Goal: Information Seeking & Learning: Check status

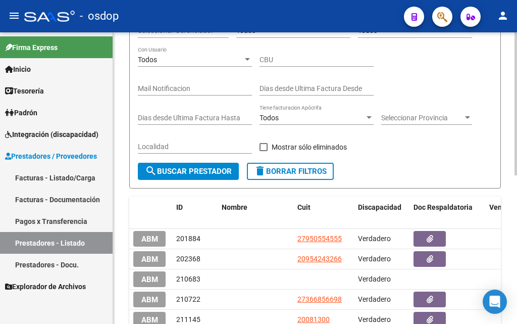
scroll to position [101, 0]
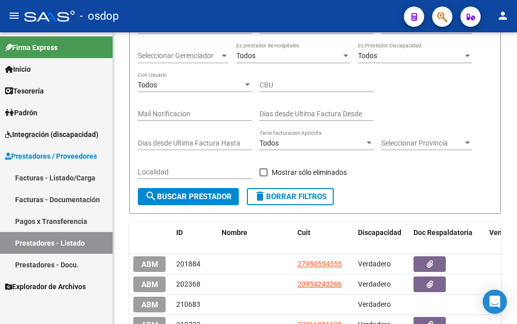
click at [42, 157] on span "Prestadores / Proveedores" at bounding box center [51, 155] width 92 height 11
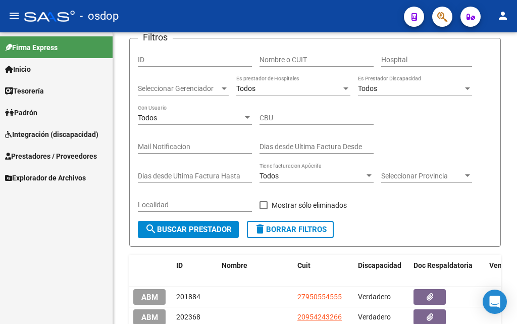
scroll to position [51, 0]
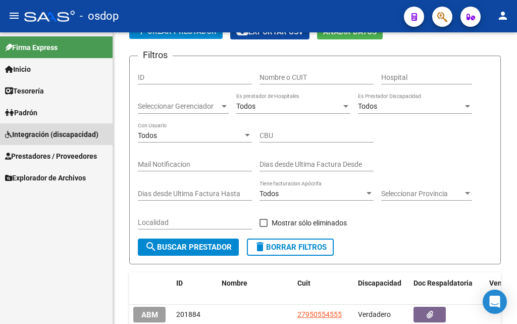
click at [26, 133] on span "Integración (discapacidad)" at bounding box center [51, 134] width 93 height 11
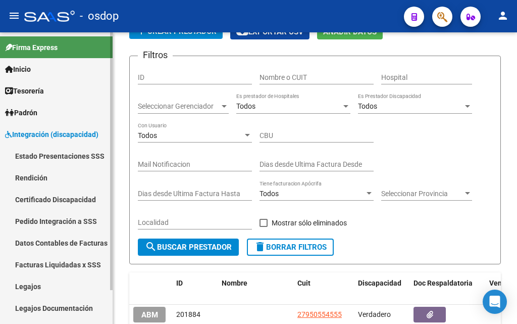
click at [34, 133] on span "Integración (discapacidad)" at bounding box center [51, 134] width 93 height 11
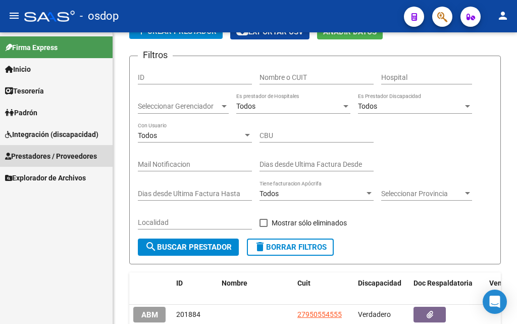
click at [36, 157] on span "Prestadores / Proveedores" at bounding box center [51, 155] width 92 height 11
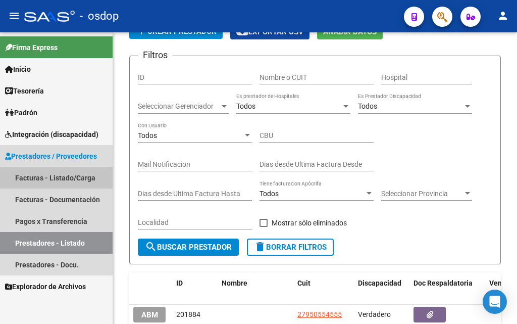
click at [66, 180] on link "Facturas - Listado/Carga" at bounding box center [56, 178] width 113 height 22
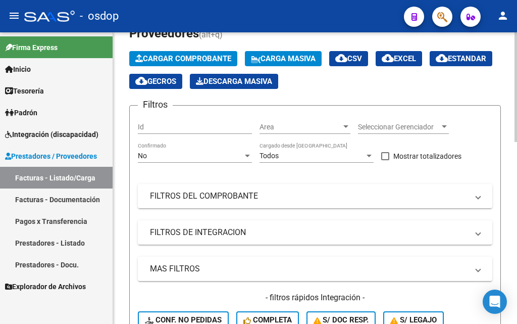
click at [407, 315] on span "S/ legajo" at bounding box center [413, 319] width 46 height 9
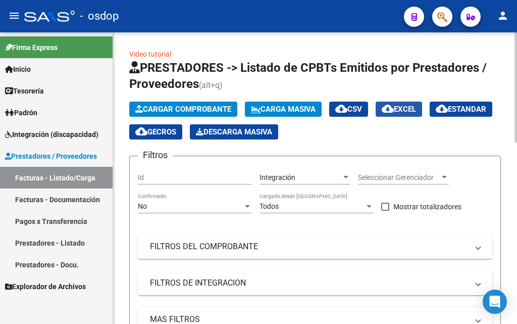
click at [413, 108] on span "cloud_download EXCEL" at bounding box center [399, 109] width 34 height 9
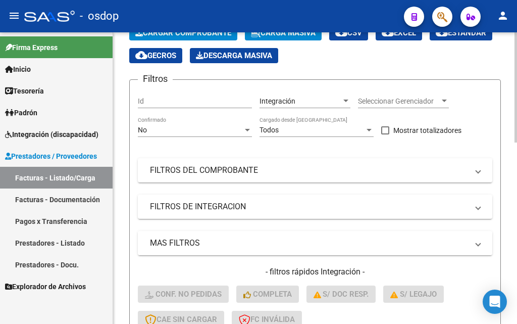
scroll to position [127, 0]
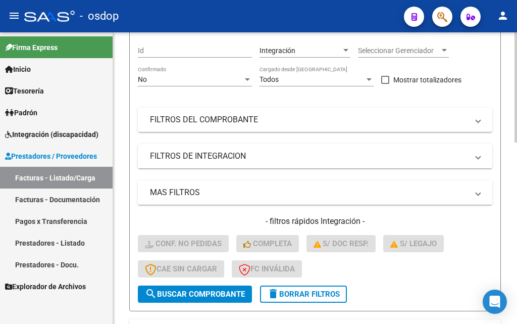
click at [319, 293] on span "delete Borrar Filtros" at bounding box center [303, 293] width 73 height 9
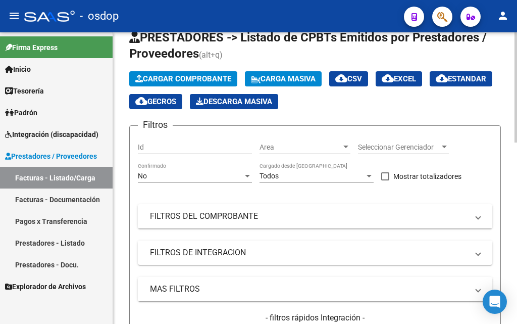
scroll to position [51, 0]
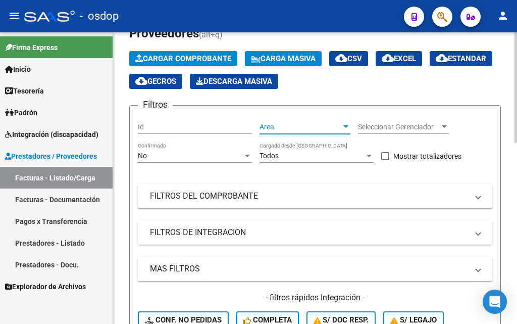
click at [344, 123] on div at bounding box center [345, 127] width 9 height 8
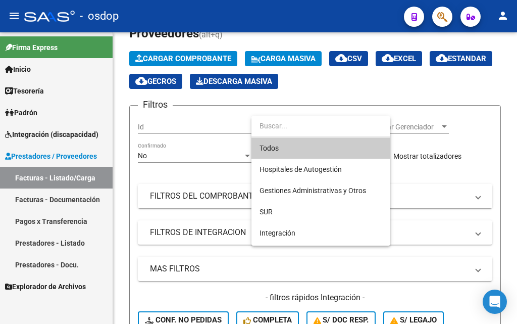
click at [448, 195] on div at bounding box center [258, 162] width 517 height 324
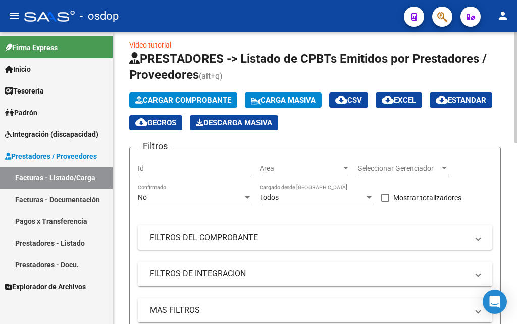
scroll to position [0, 0]
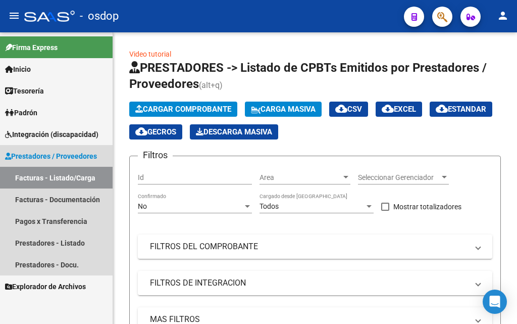
click at [42, 159] on span "Prestadores / Proveedores" at bounding box center [51, 155] width 92 height 11
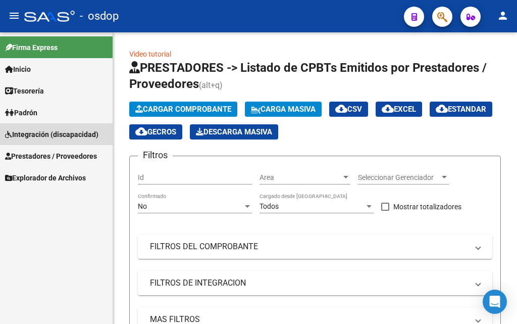
click at [30, 133] on span "Integración (discapacidad)" at bounding box center [51, 134] width 93 height 11
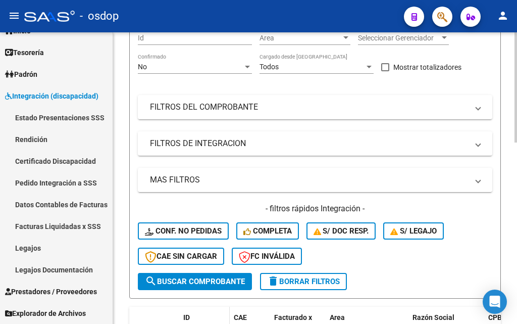
scroll to position [51, 0]
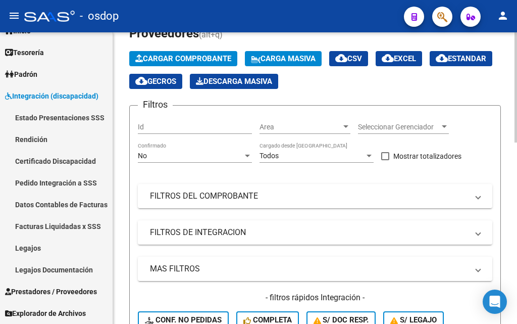
click at [141, 125] on input "Id" at bounding box center [195, 127] width 114 height 9
paste input "243745"
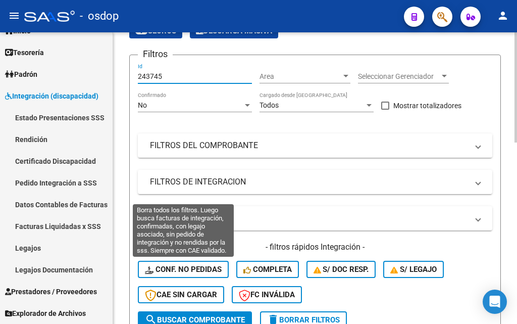
scroll to position [152, 0]
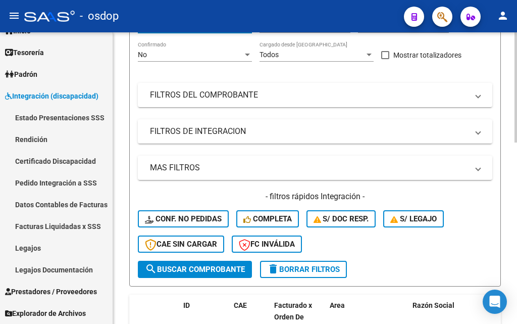
type input "243745"
click at [203, 272] on span "search Buscar Comprobante" at bounding box center [195, 269] width 100 height 9
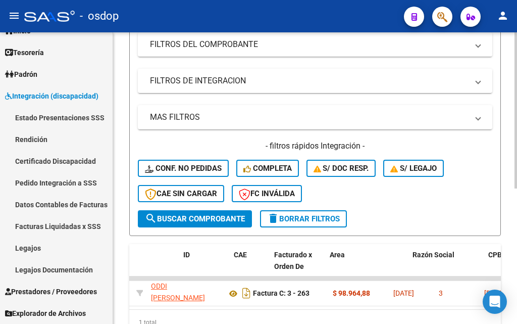
scroll to position [0, 0]
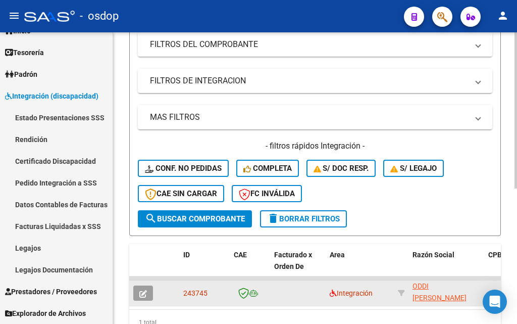
click at [146, 294] on icon "button" at bounding box center [143, 294] width 8 height 8
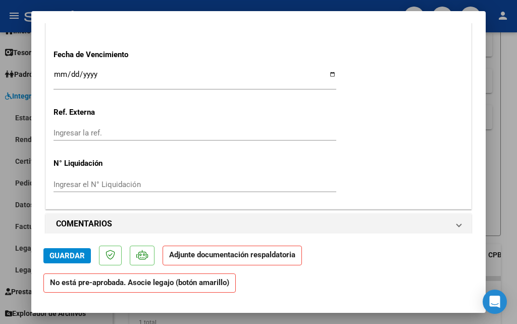
scroll to position [516, 0]
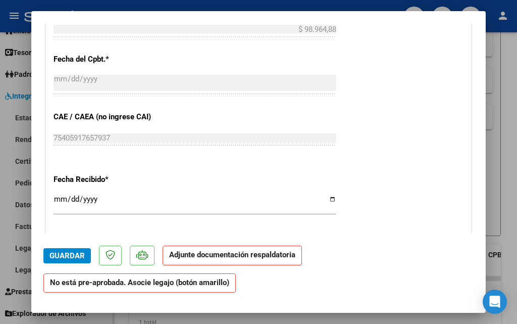
type input "$ 0,00"
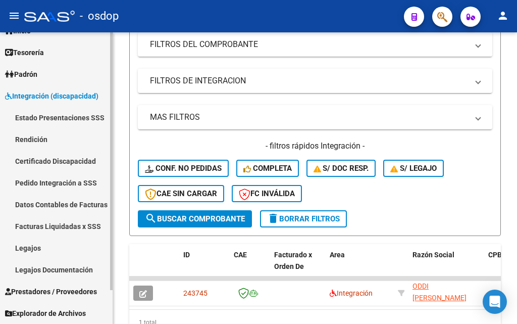
click at [45, 292] on span "Prestadores / Proveedores" at bounding box center [51, 291] width 92 height 11
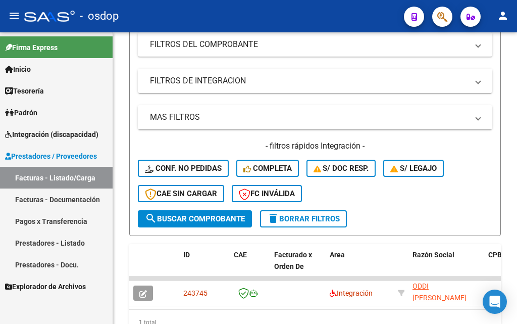
scroll to position [0, 0]
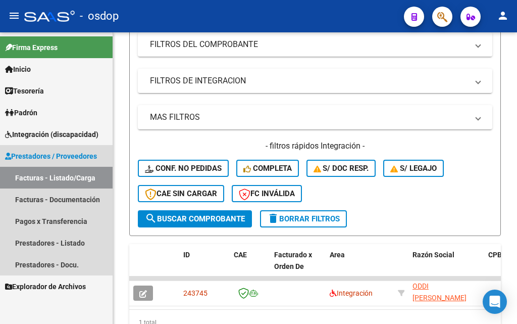
click at [43, 179] on link "Facturas - Listado/Carga" at bounding box center [56, 178] width 113 height 22
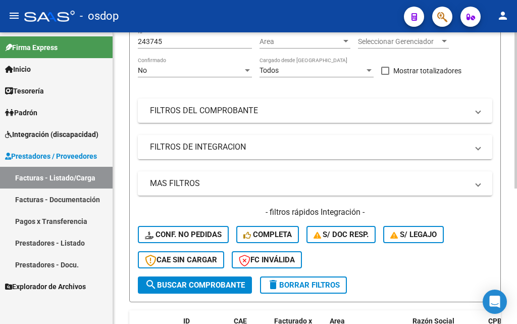
scroll to position [152, 0]
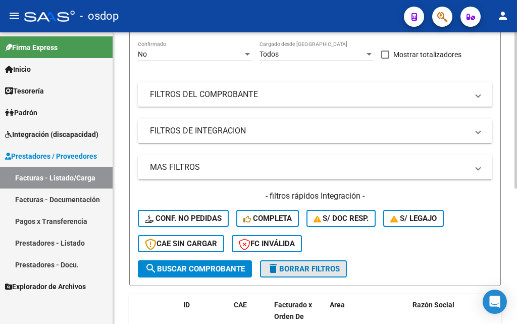
click at [311, 265] on span "delete Borrar Filtros" at bounding box center [303, 268] width 73 height 9
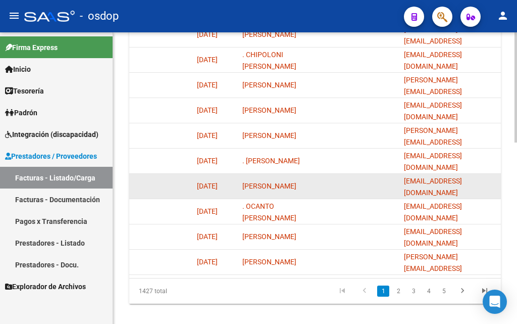
scroll to position [480, 0]
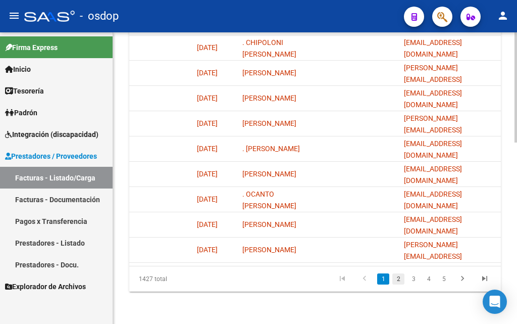
click at [397, 279] on link "2" at bounding box center [398, 278] width 12 height 11
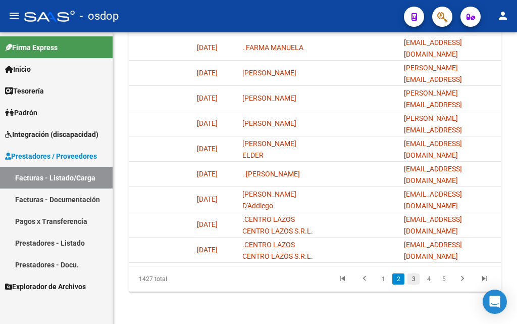
click at [410, 279] on link "3" at bounding box center [414, 278] width 12 height 11
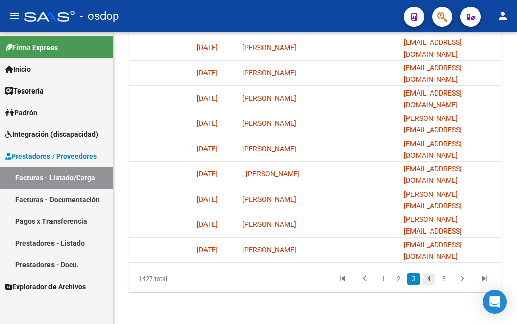
click at [431, 281] on link "4" at bounding box center [429, 278] width 12 height 11
click at [428, 277] on link "5" at bounding box center [429, 278] width 12 height 11
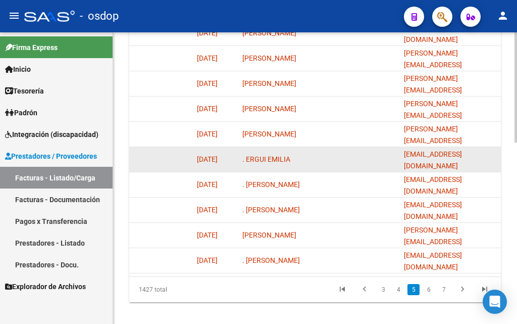
scroll to position [480, 0]
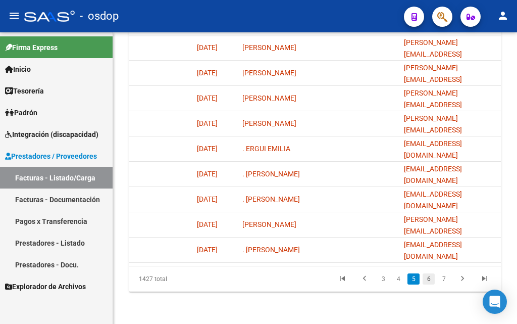
click at [430, 277] on link "6" at bounding box center [429, 278] width 12 height 11
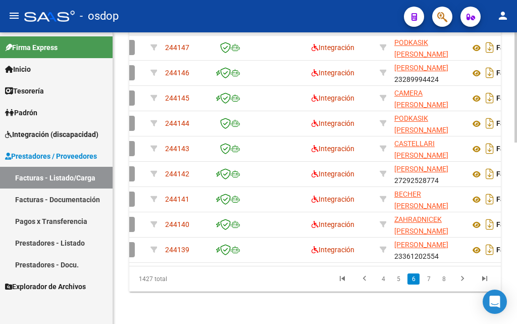
scroll to position [0, 0]
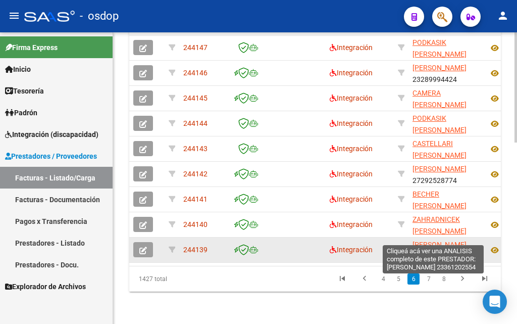
click at [440, 240] on span "[PERSON_NAME]" at bounding box center [440, 244] width 54 height 8
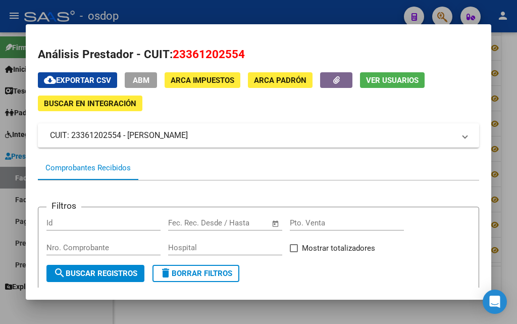
click at [95, 102] on span "Buscar en Integración" at bounding box center [90, 103] width 92 height 9
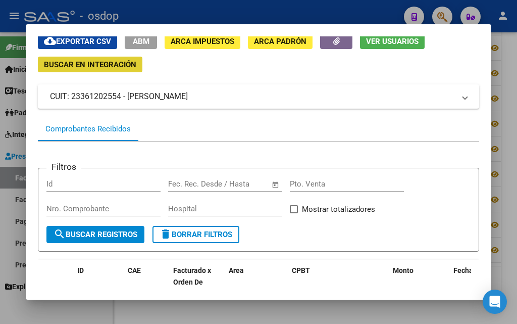
scroll to position [51, 0]
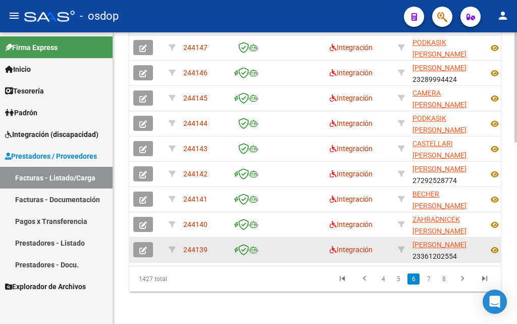
click at [145, 246] on icon "button" at bounding box center [143, 250] width 8 height 8
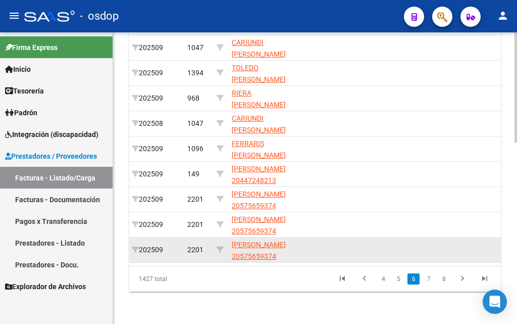
scroll to position [0, 1422]
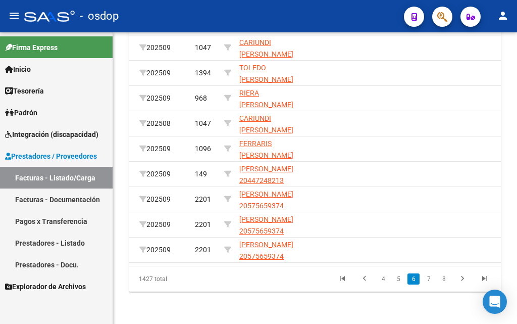
click at [35, 134] on span "Integración (discapacidad)" at bounding box center [51, 134] width 93 height 11
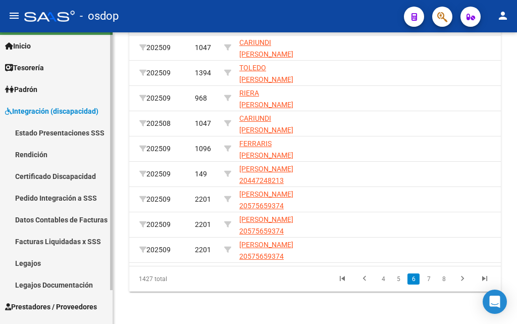
scroll to position [38, 0]
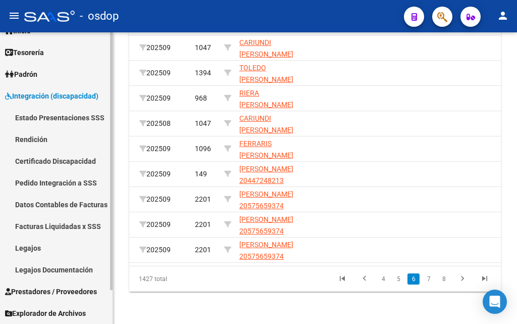
click at [22, 247] on link "Legajos" at bounding box center [56, 248] width 113 height 22
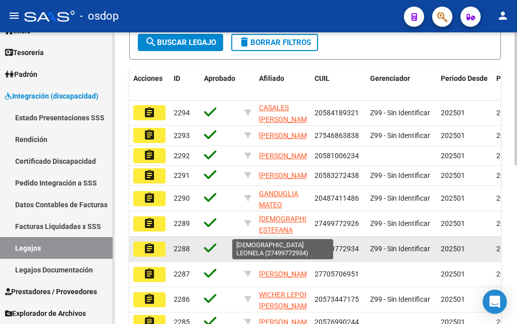
scroll to position [248, 0]
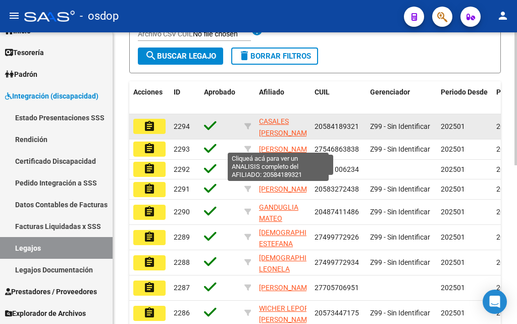
click at [279, 121] on span "CASALES [PERSON_NAME]" at bounding box center [286, 127] width 54 height 20
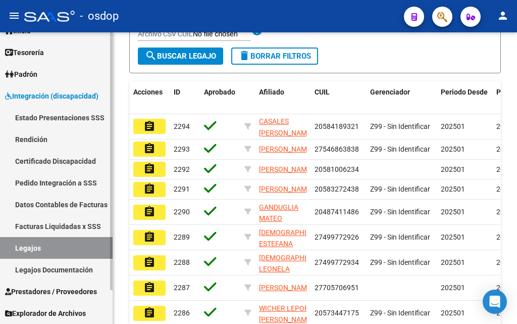
scroll to position [0, 0]
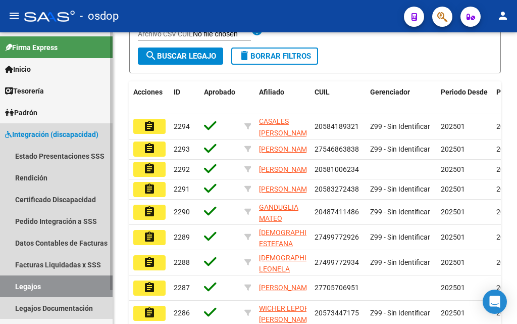
click at [33, 131] on span "Integración (discapacidad)" at bounding box center [51, 134] width 93 height 11
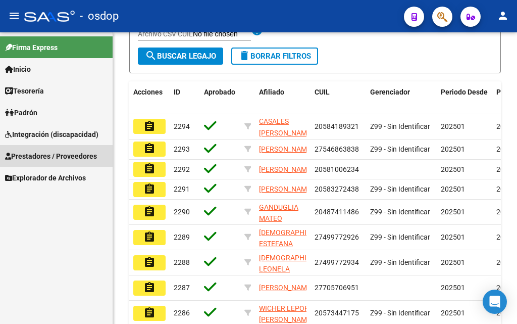
click at [22, 158] on span "Prestadores / Proveedores" at bounding box center [51, 155] width 92 height 11
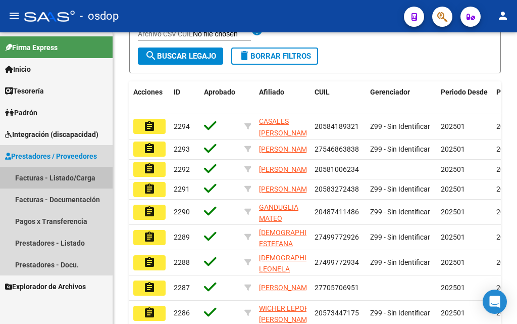
click at [33, 177] on link "Facturas - Listado/Carga" at bounding box center [56, 178] width 113 height 22
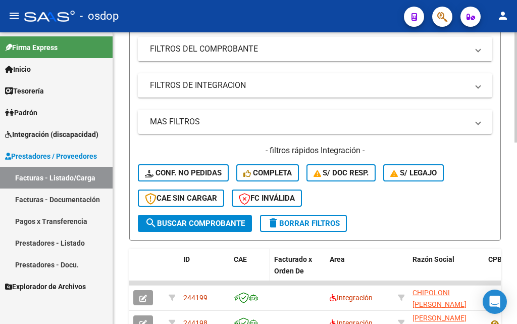
scroll to position [147, 0]
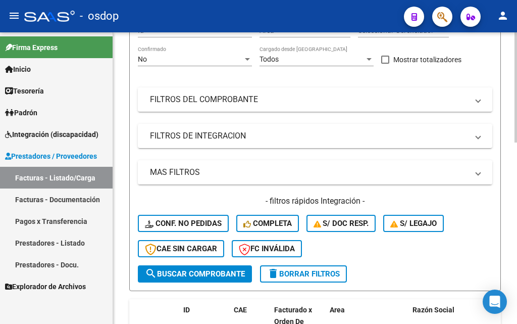
click at [481, 174] on mat-expansion-panel-header "MAS FILTROS" at bounding box center [315, 172] width 355 height 24
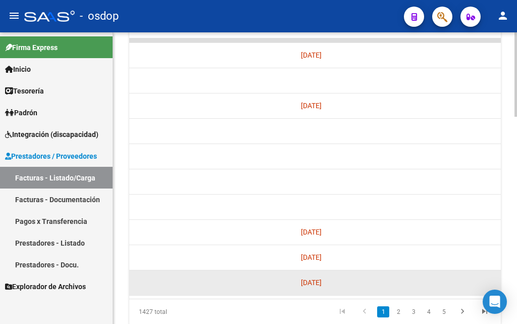
scroll to position [715, 0]
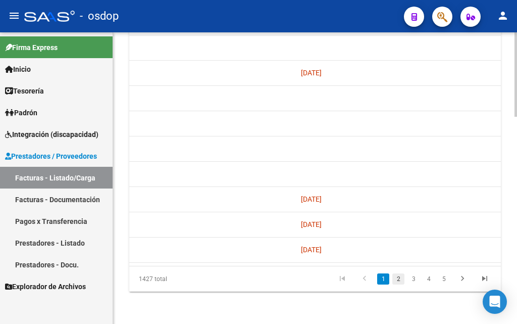
click at [397, 278] on link "2" at bounding box center [398, 278] width 12 height 11
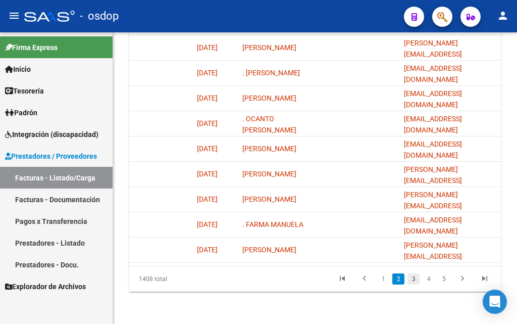
click at [415, 280] on link "3" at bounding box center [414, 278] width 12 height 11
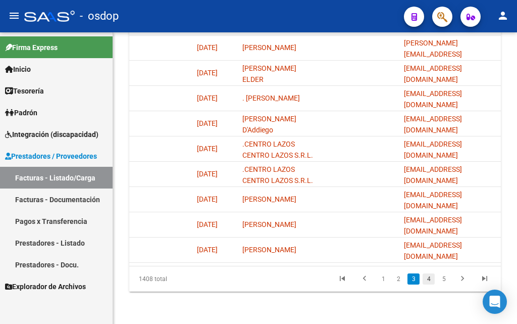
click at [427, 280] on link "4" at bounding box center [429, 278] width 12 height 11
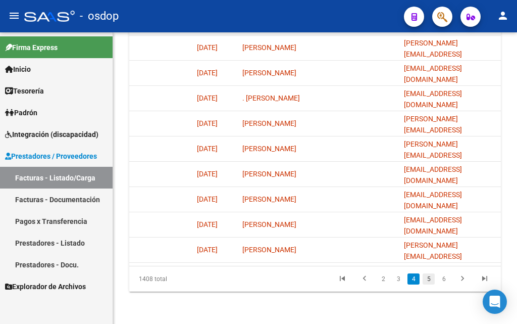
click at [427, 279] on link "5" at bounding box center [429, 278] width 12 height 11
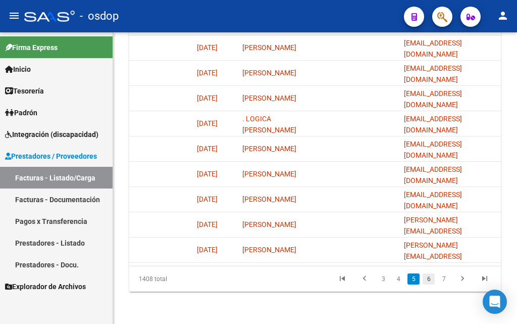
click at [429, 280] on link "6" at bounding box center [429, 278] width 12 height 11
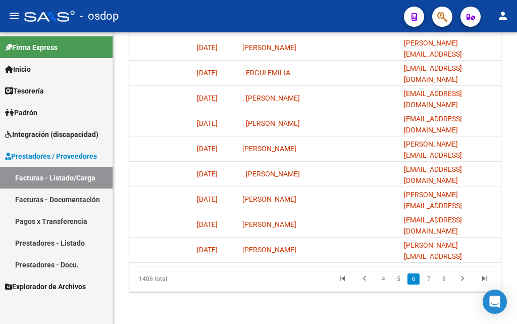
click at [427, 277] on link "7" at bounding box center [429, 278] width 12 height 11
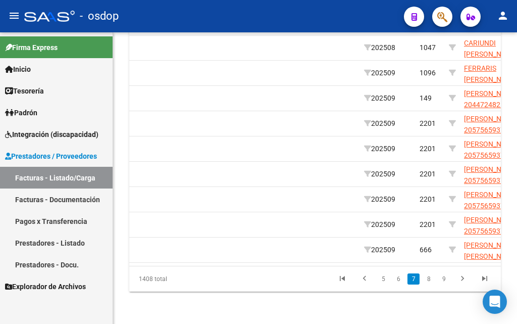
scroll to position [0, 1371]
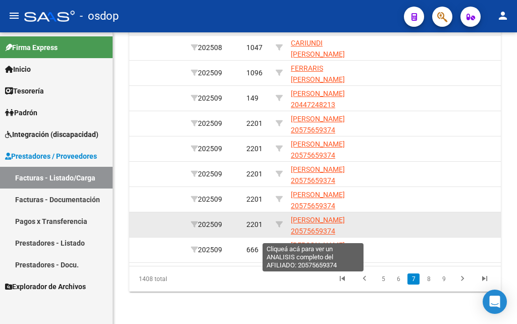
click at [313, 216] on span "[PERSON_NAME] 20575659374" at bounding box center [318, 226] width 54 height 20
type textarea "20575659374"
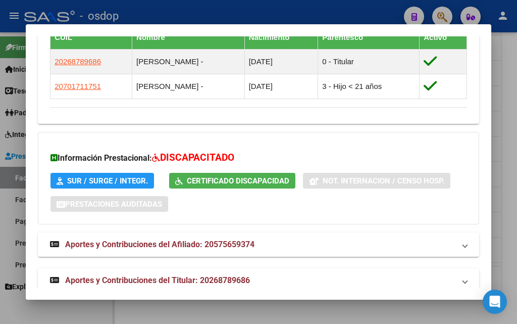
scroll to position [687, 0]
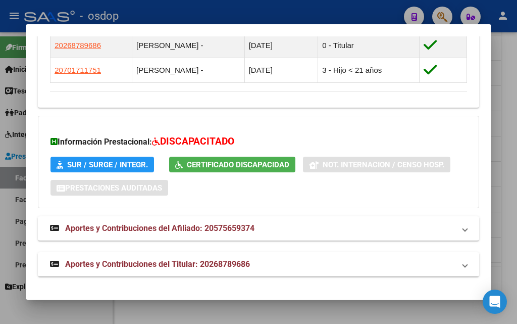
click at [110, 166] on span "SUR / SURGE / INTEGR." at bounding box center [107, 164] width 81 height 9
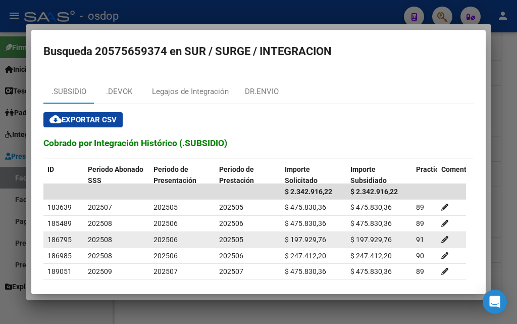
scroll to position [42, 0]
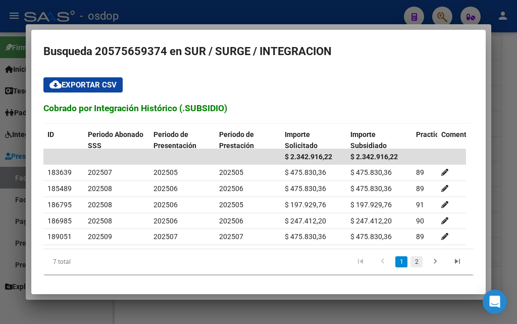
click at [411, 263] on link "2" at bounding box center [417, 261] width 12 height 11
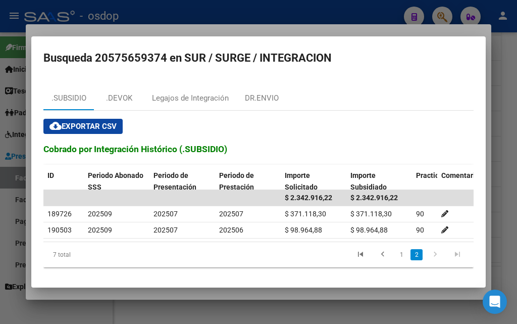
scroll to position [0, 0]
click at [400, 260] on link "1" at bounding box center [401, 254] width 12 height 11
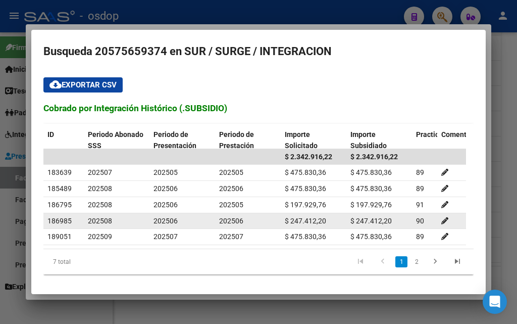
scroll to position [42, 0]
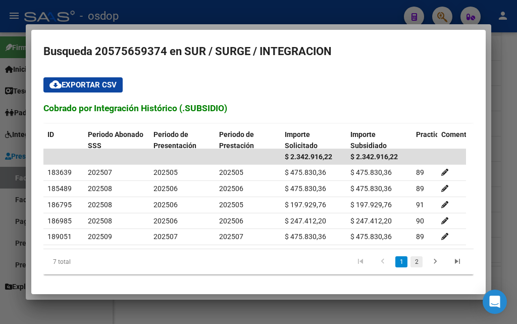
click at [411, 262] on link "2" at bounding box center [417, 261] width 12 height 11
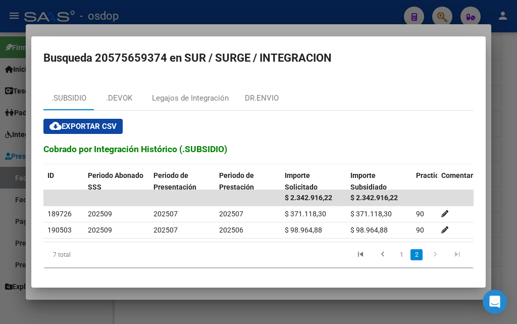
scroll to position [0, 0]
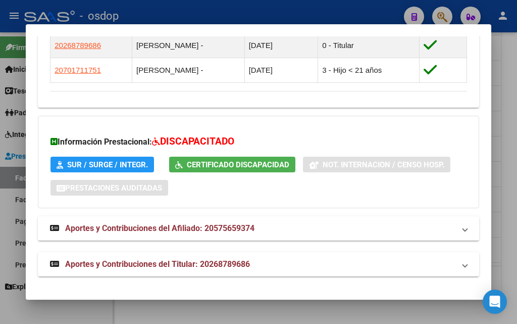
click at [174, 267] on span "Aportes y Contribuciones del Titular: 20268789686" at bounding box center [157, 264] width 185 height 10
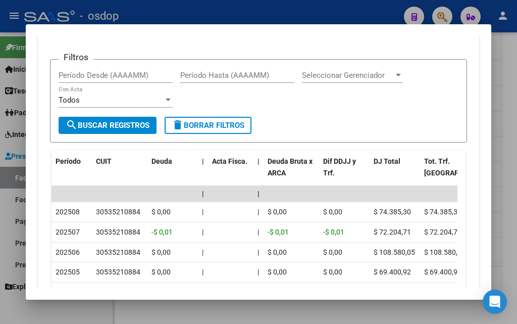
scroll to position [1049, 0]
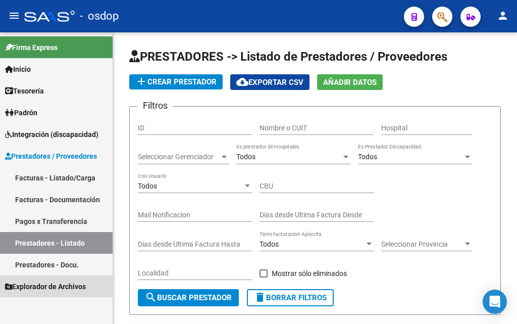
click at [62, 290] on span "Explorador de Archivos" at bounding box center [45, 286] width 81 height 11
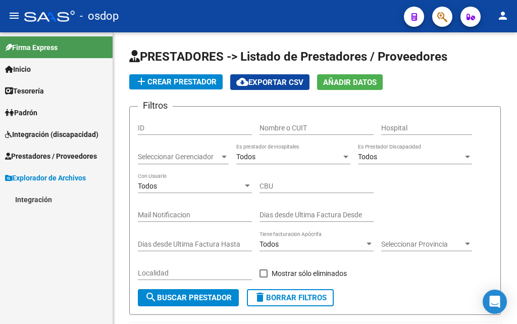
click at [66, 174] on span "Explorador de Archivos" at bounding box center [45, 177] width 81 height 11
click at [26, 112] on span "Padrón" at bounding box center [21, 112] width 32 height 11
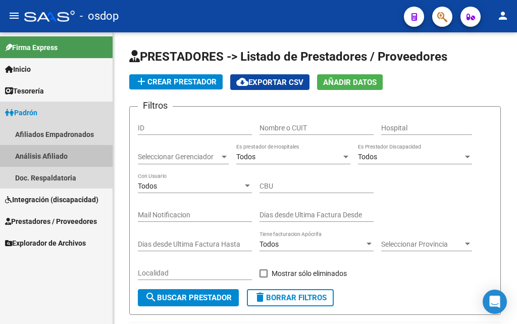
click at [40, 154] on link "Análisis Afiliado" at bounding box center [56, 156] width 113 height 22
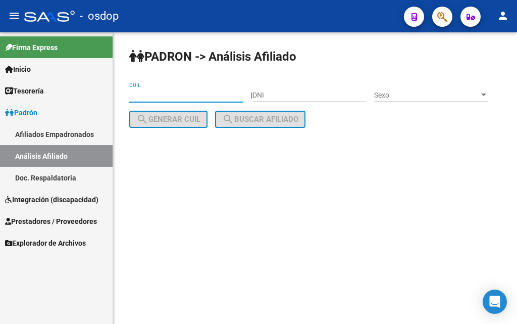
click at [137, 91] on input "CUIL" at bounding box center [186, 95] width 114 height 9
